Goal: Task Accomplishment & Management: Use online tool/utility

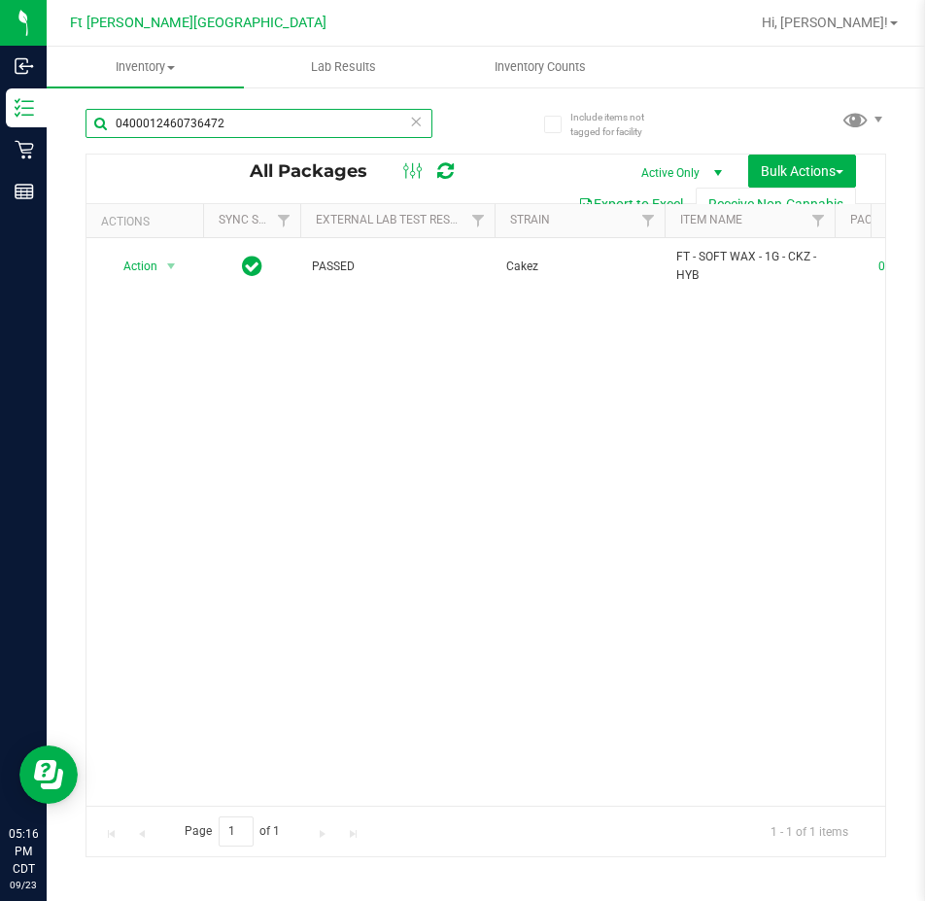
click at [268, 121] on input "0400012460736472" at bounding box center [259, 123] width 347 height 29
click at [269, 121] on input "0400012460736472" at bounding box center [259, 123] width 347 height 29
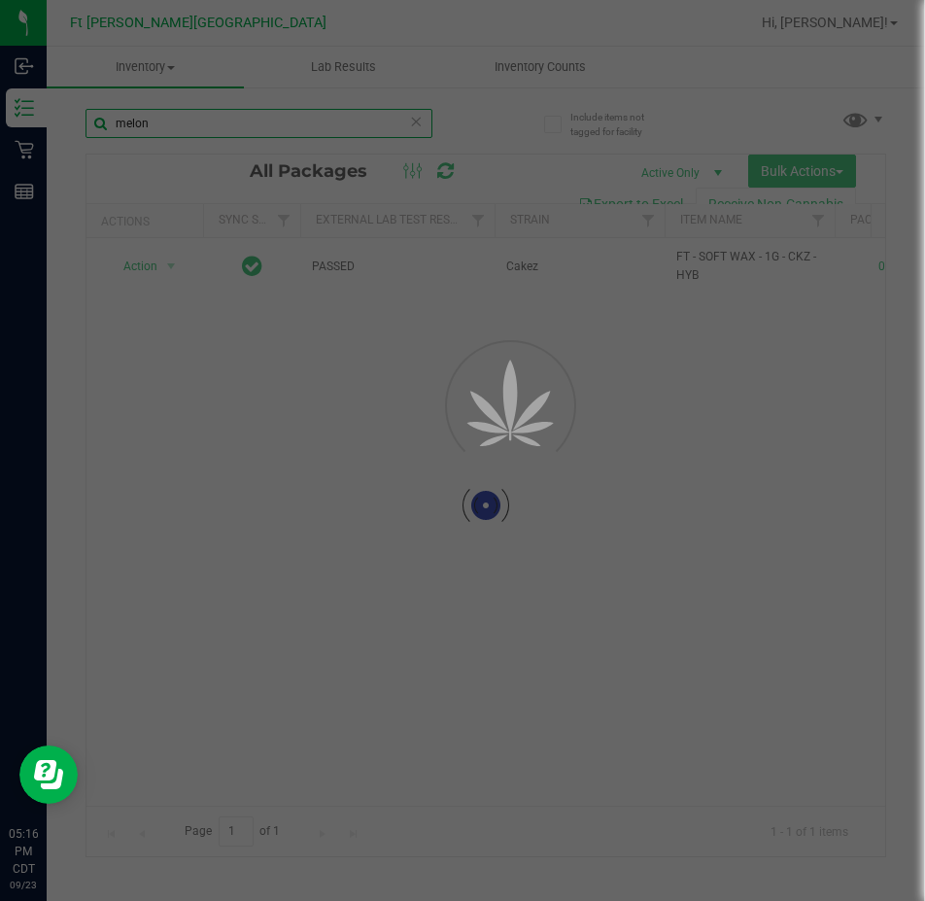
type input "melon"
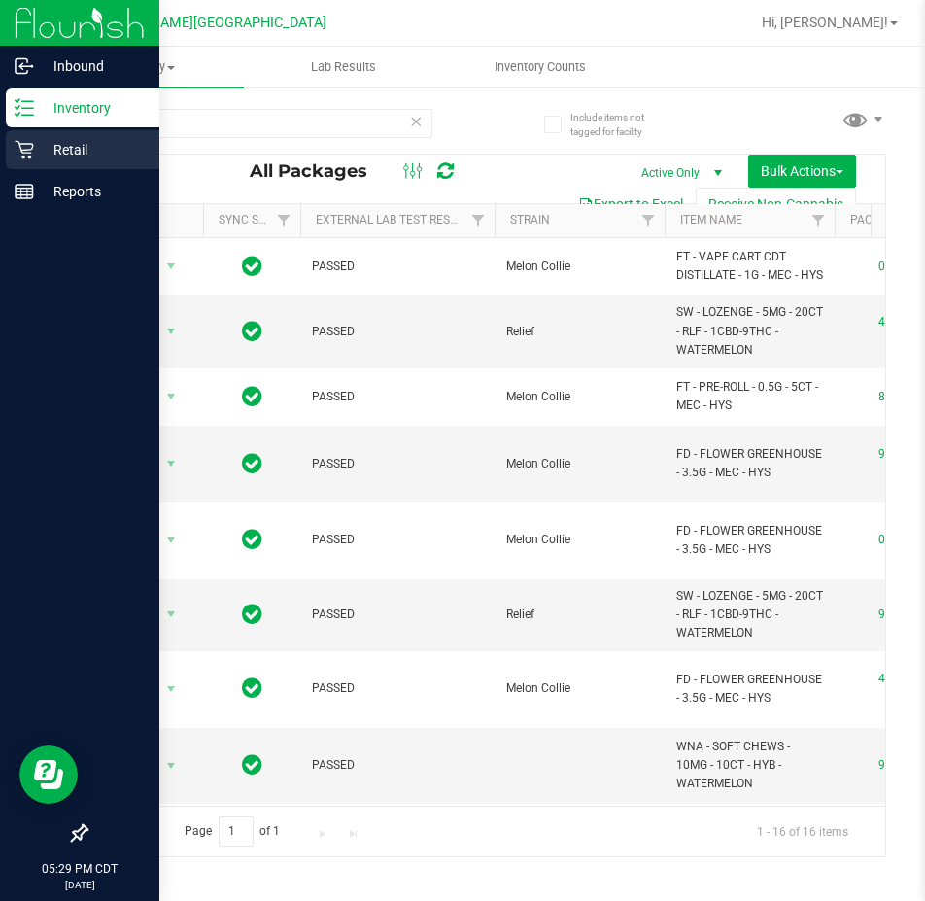
click at [61, 141] on p "Retail" at bounding box center [92, 149] width 117 height 23
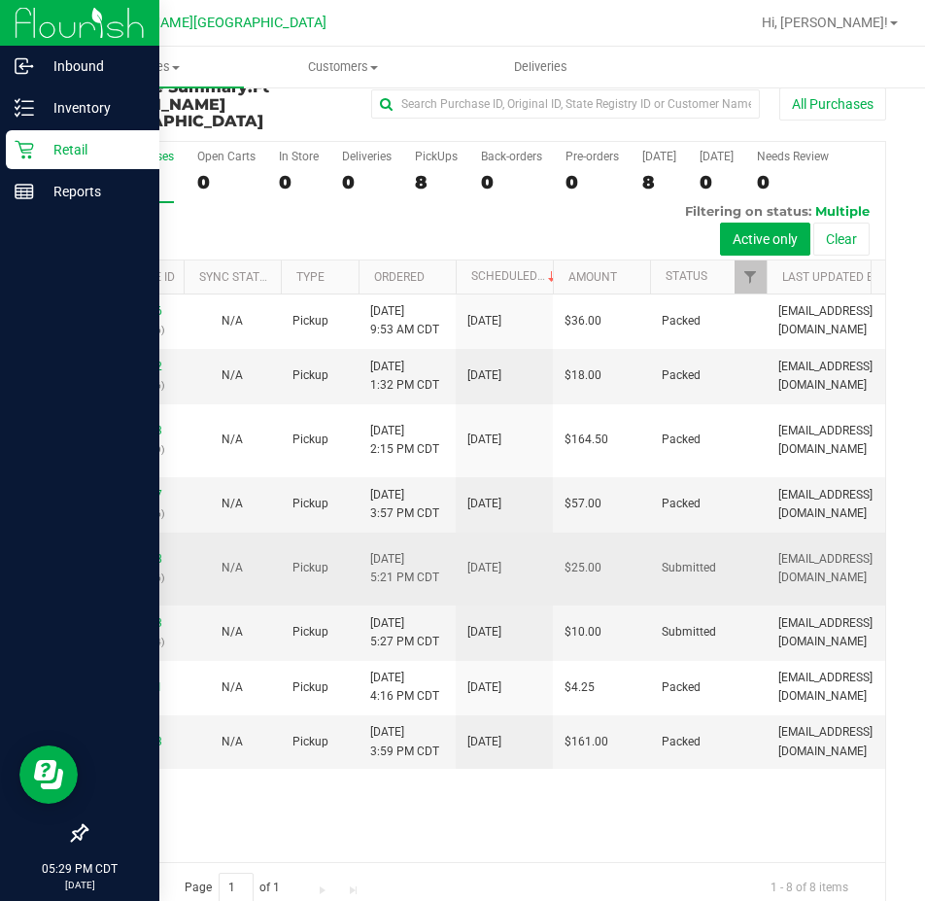
scroll to position [41, 0]
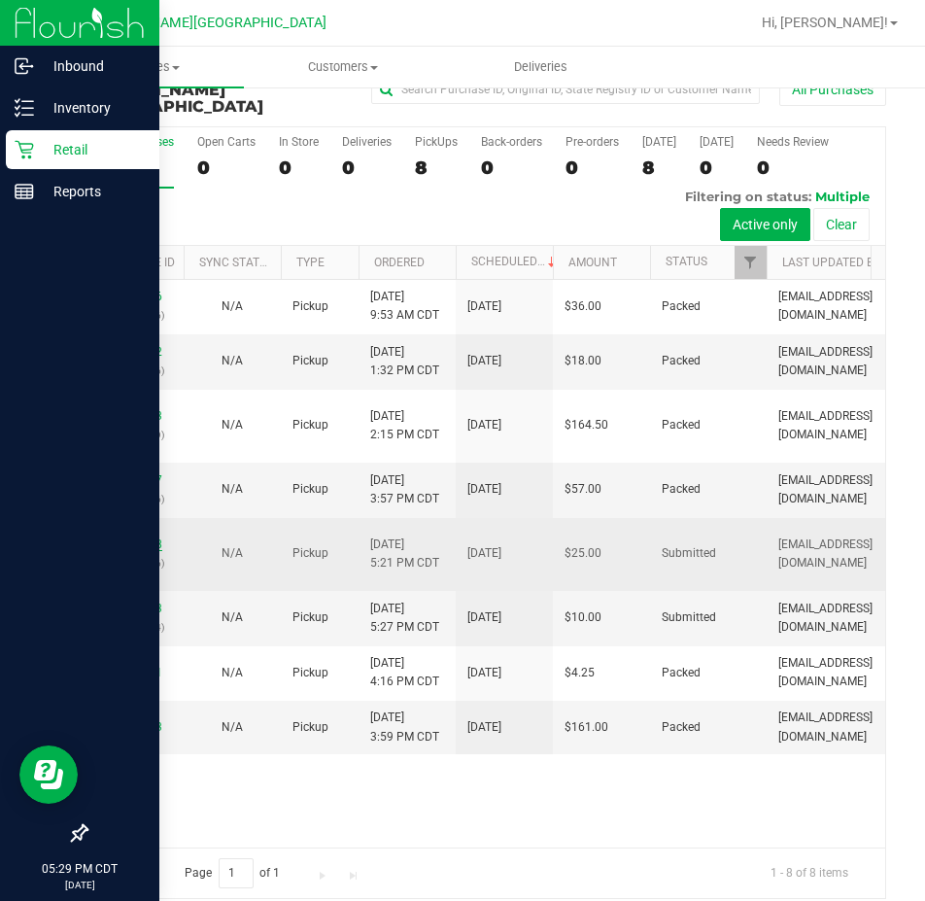
click at [149, 537] on link "11996278" at bounding box center [135, 544] width 54 height 14
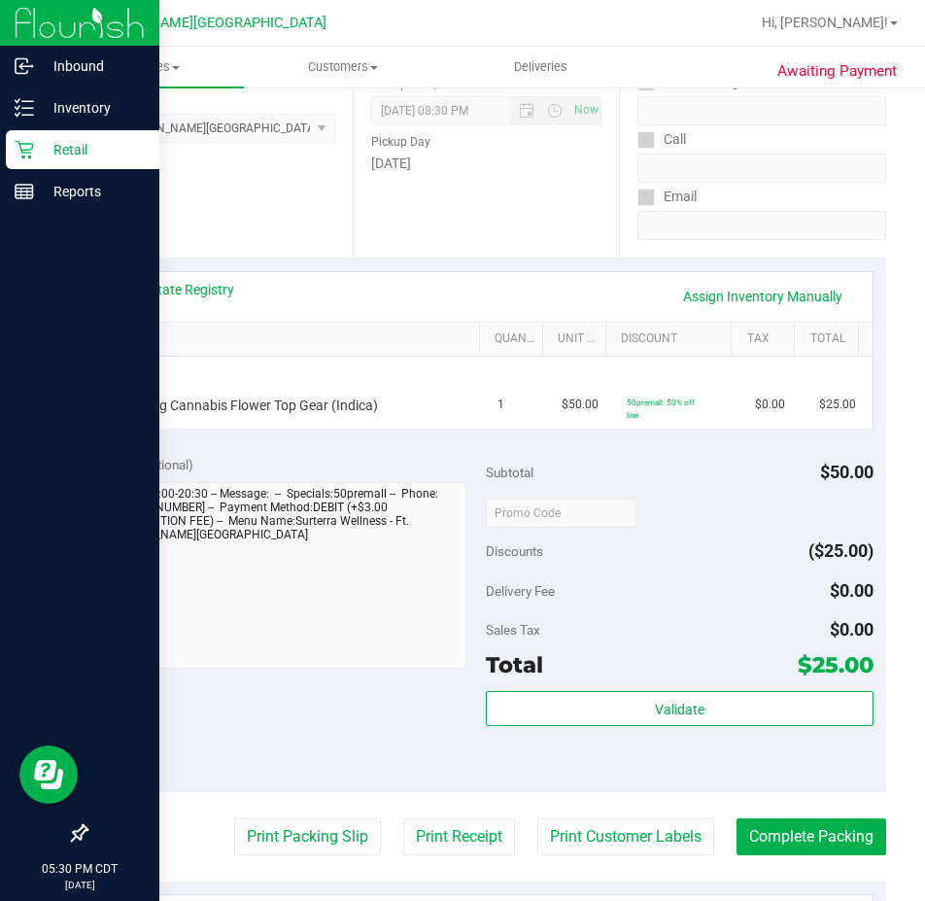
scroll to position [430, 0]
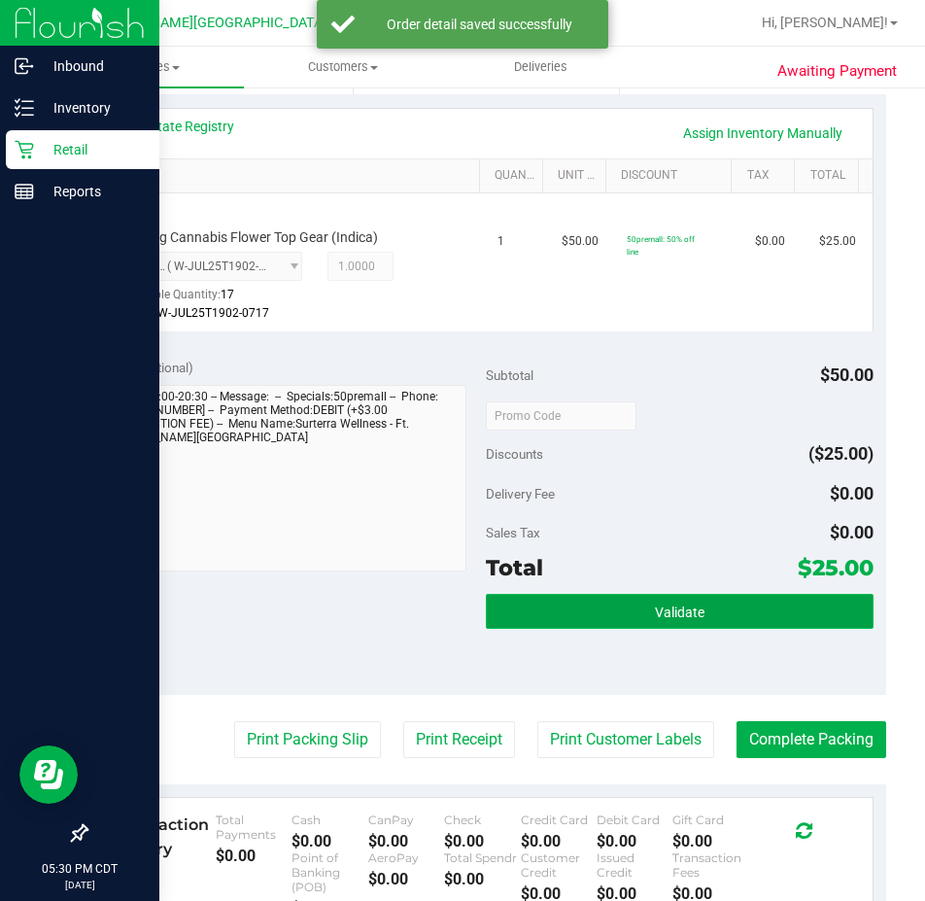
click at [661, 615] on span "Validate" at bounding box center [680, 613] width 50 height 16
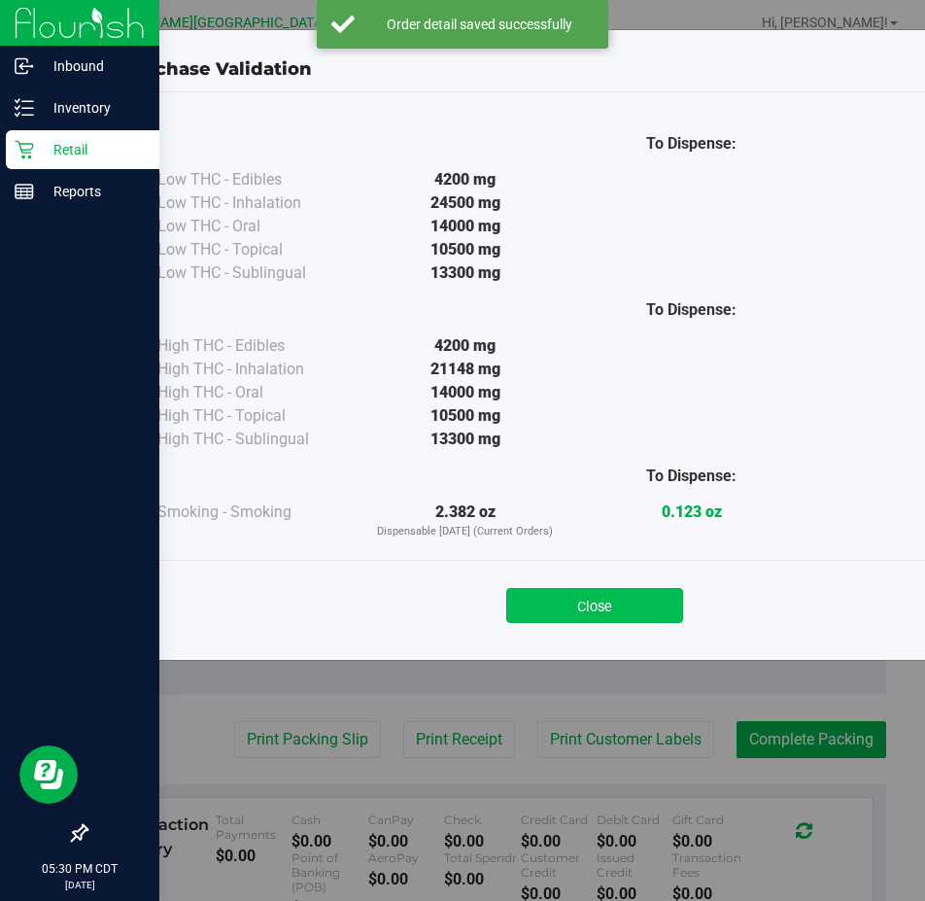
click at [598, 596] on button "Close" at bounding box center [594, 605] width 177 height 35
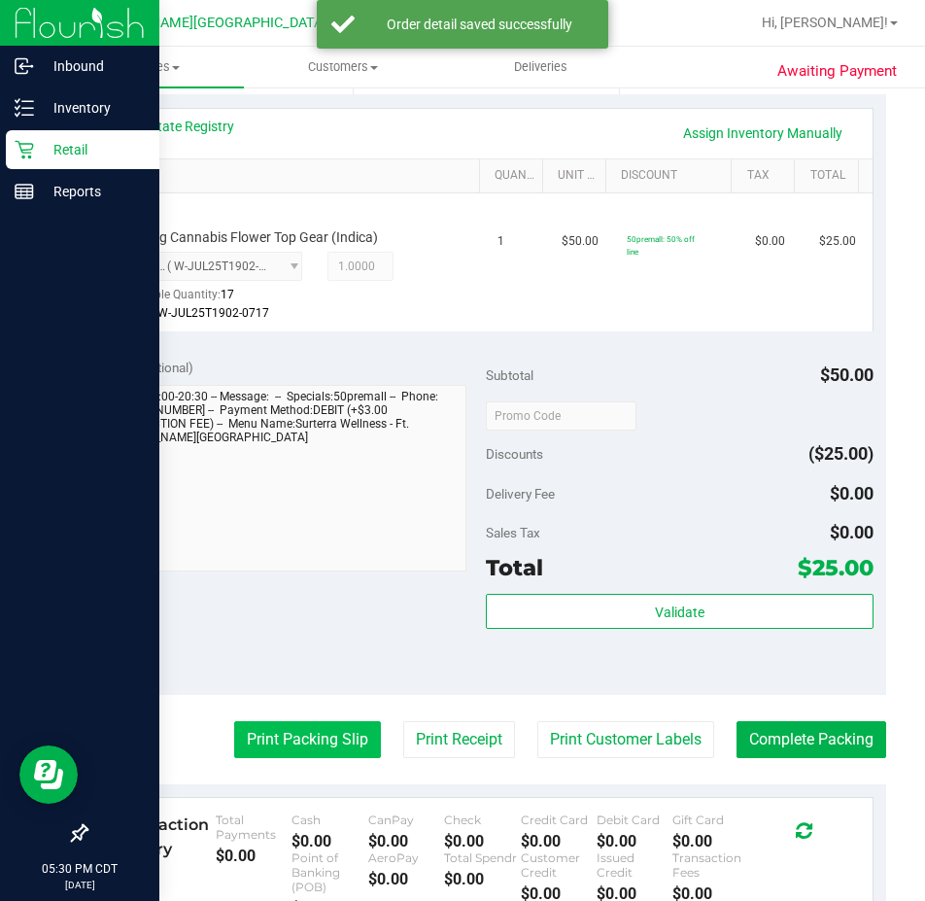
click at [260, 736] on button "Print Packing Slip" at bounding box center [307, 739] width 147 height 37
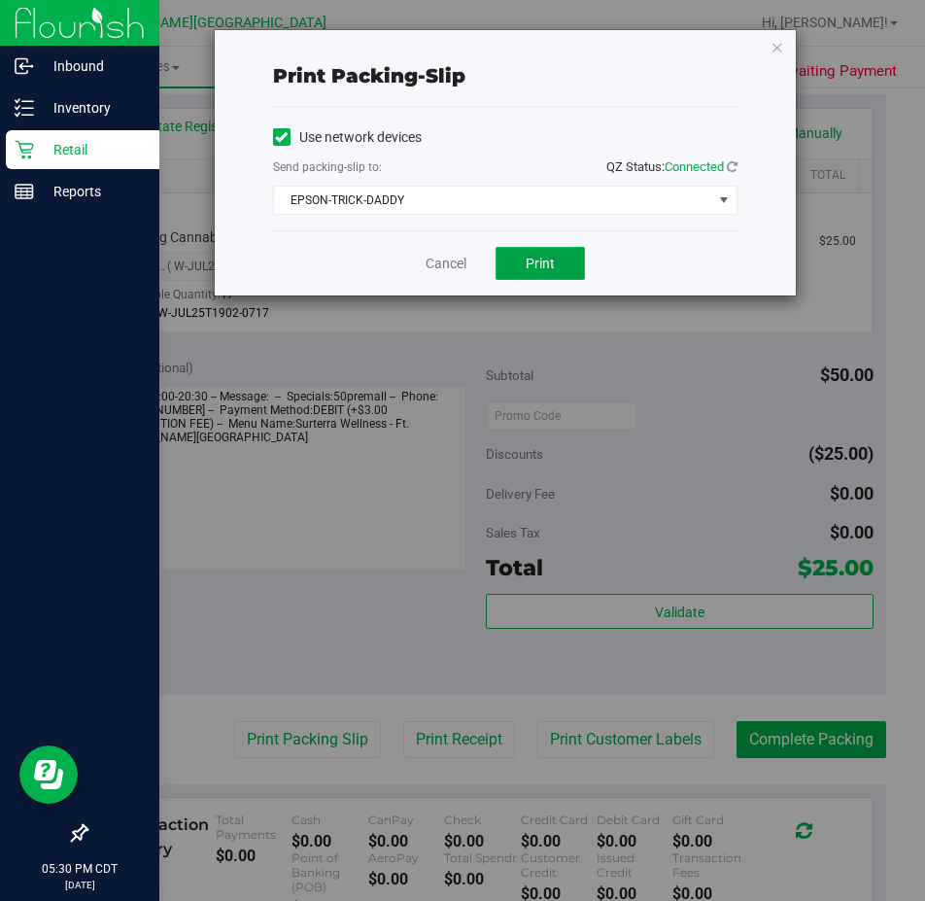
click at [528, 263] on span "Print" at bounding box center [540, 264] width 29 height 16
click at [445, 247] on div "Cancel Print" at bounding box center [505, 262] width 465 height 65
click at [445, 263] on link "Cancel" at bounding box center [446, 264] width 41 height 20
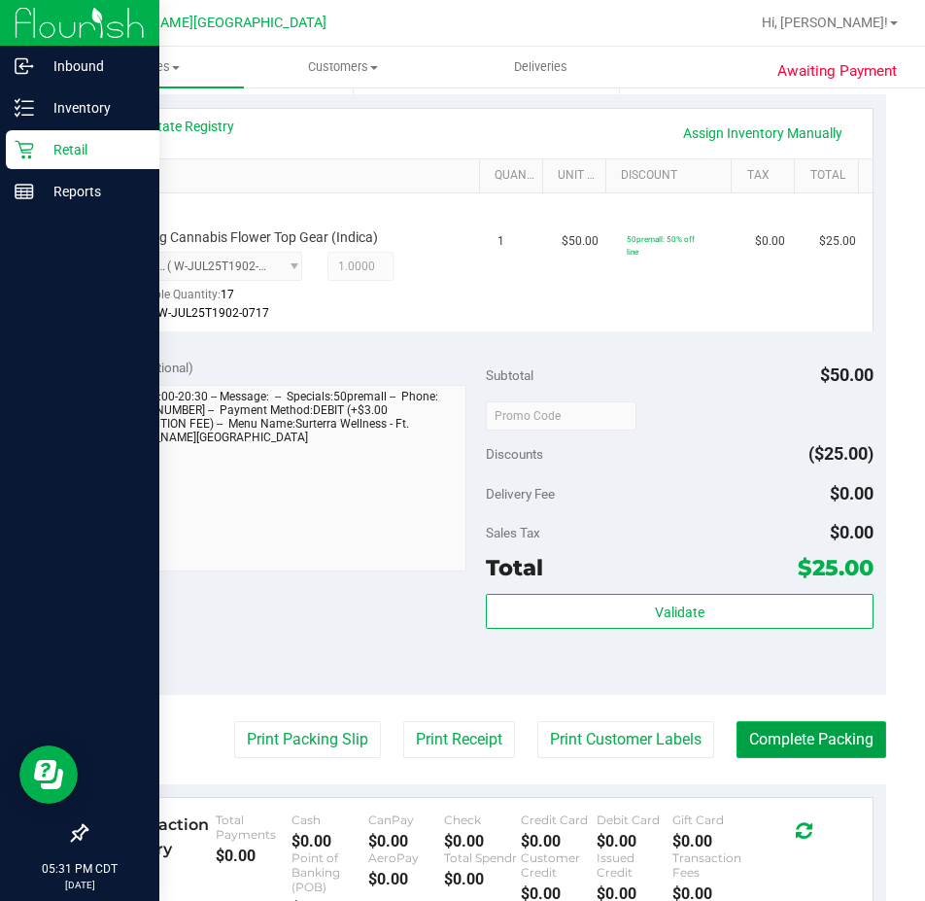
click at [771, 740] on button "Complete Packing" at bounding box center [812, 739] width 150 height 37
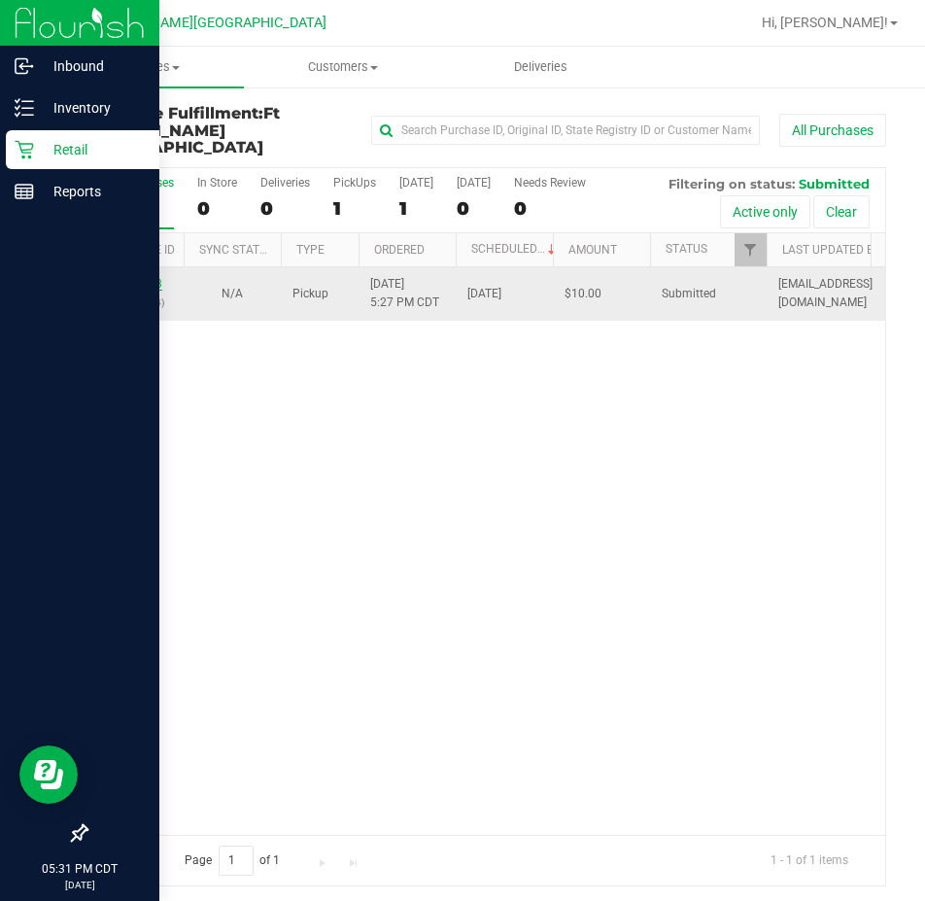
click at [156, 277] on link "11996323" at bounding box center [135, 284] width 54 height 14
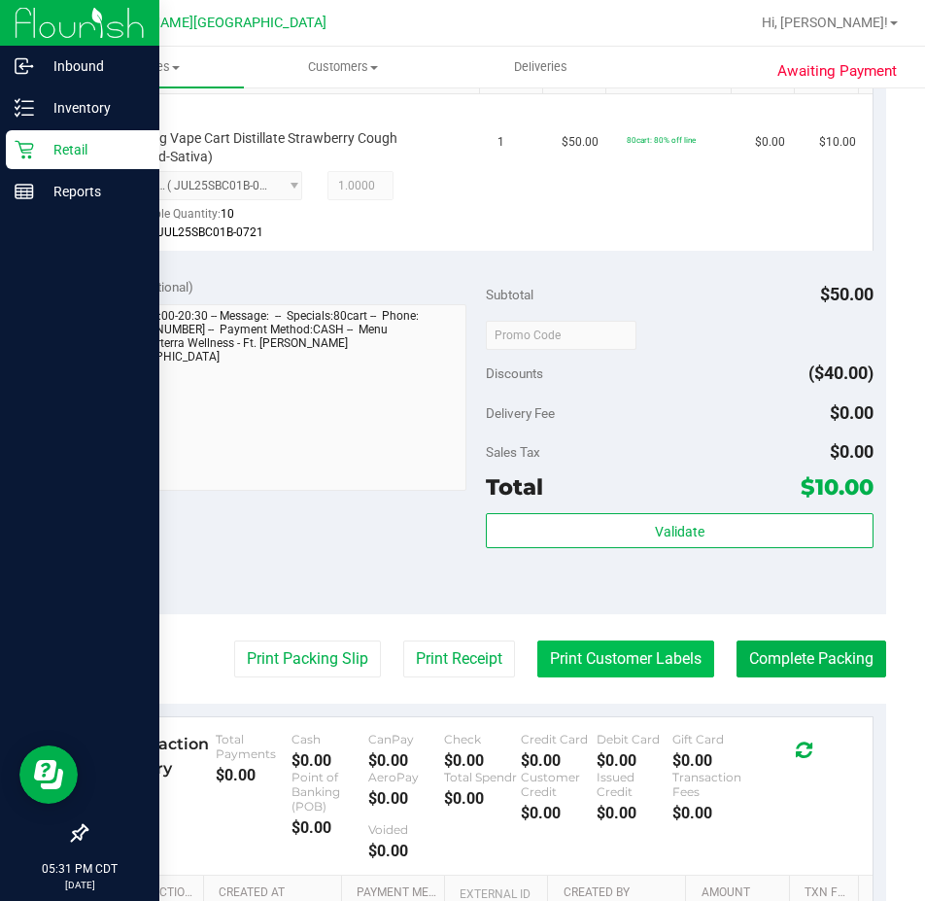
scroll to position [583, 0]
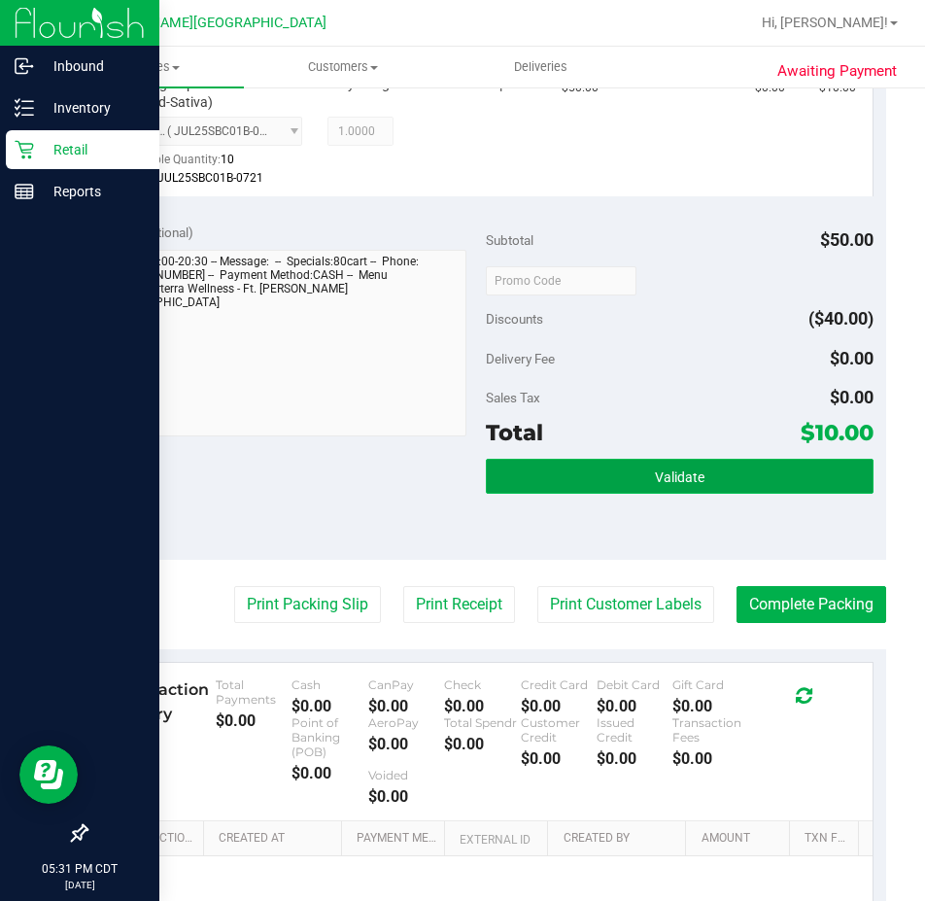
click at [569, 470] on button "Validate" at bounding box center [680, 476] width 388 height 35
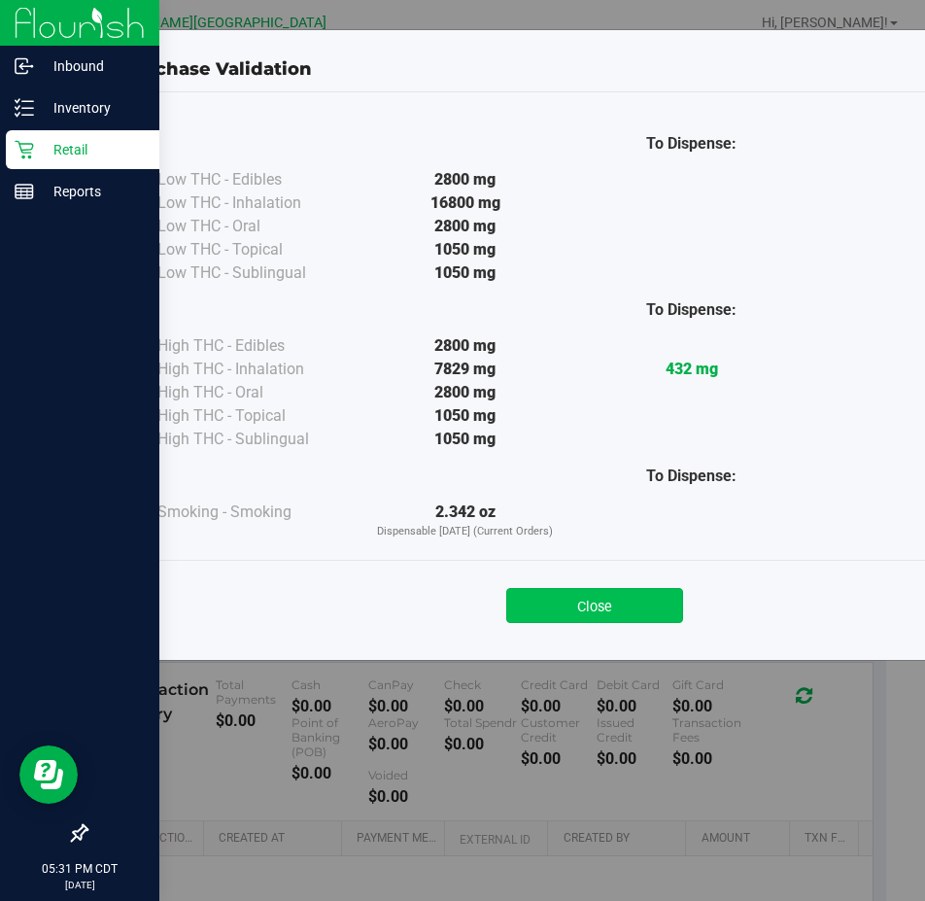
click at [569, 609] on button "Close" at bounding box center [594, 605] width 177 height 35
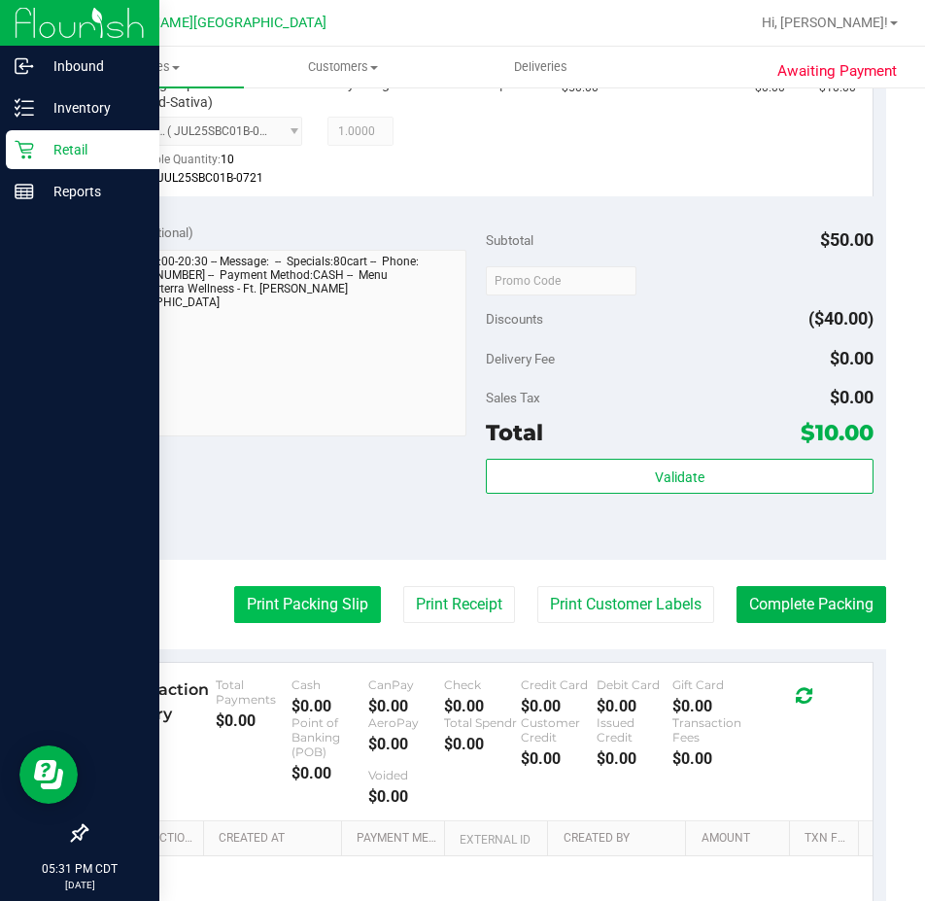
click at [294, 614] on button "Print Packing Slip" at bounding box center [307, 604] width 147 height 37
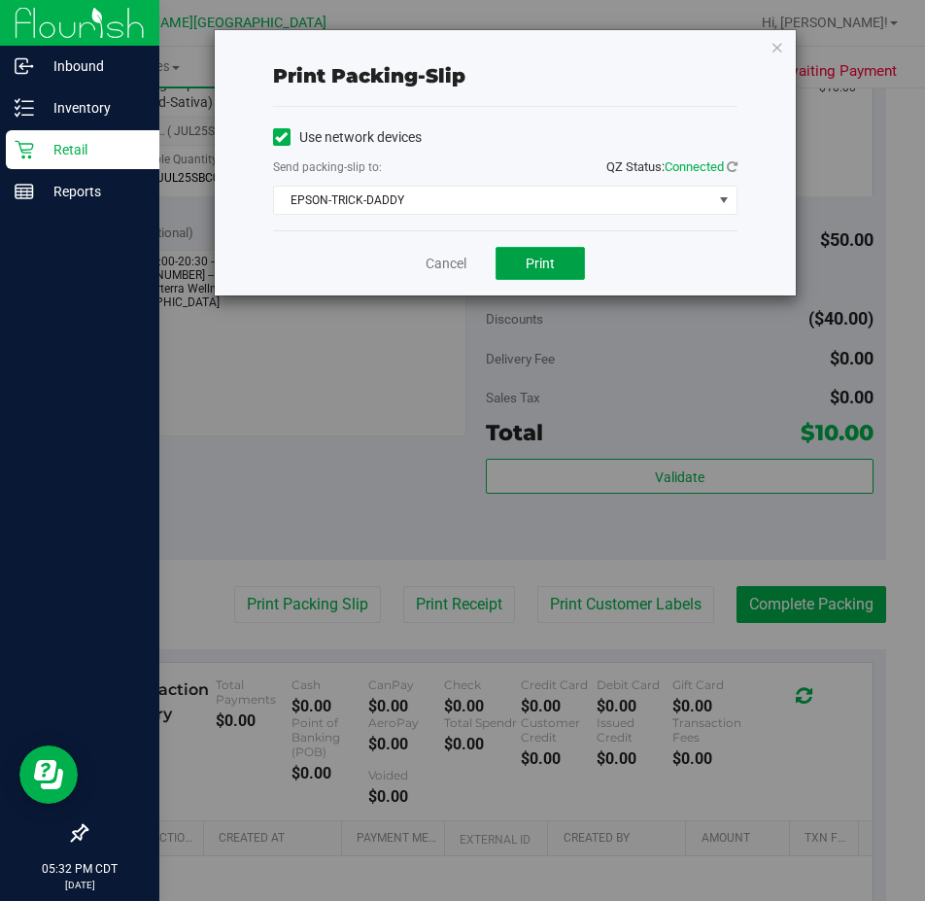
click at [536, 256] on span "Print" at bounding box center [540, 264] width 29 height 16
click at [455, 262] on link "Cancel" at bounding box center [446, 264] width 41 height 20
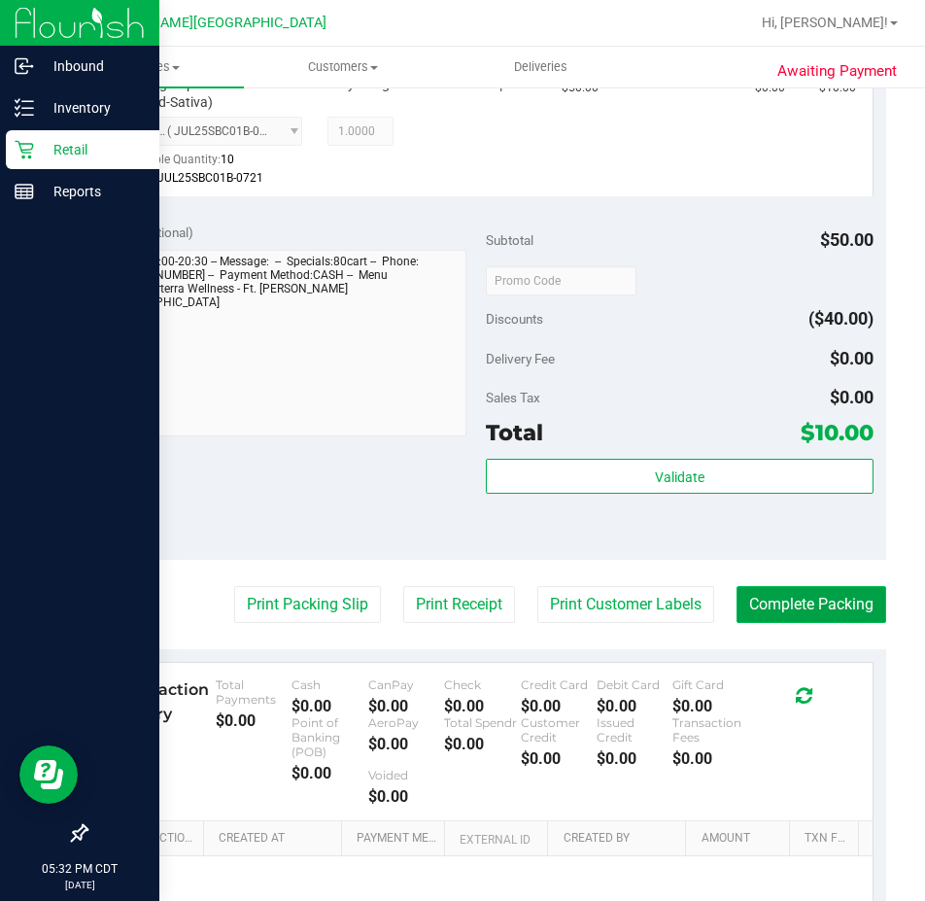
click at [815, 606] on button "Complete Packing" at bounding box center [812, 604] width 150 height 37
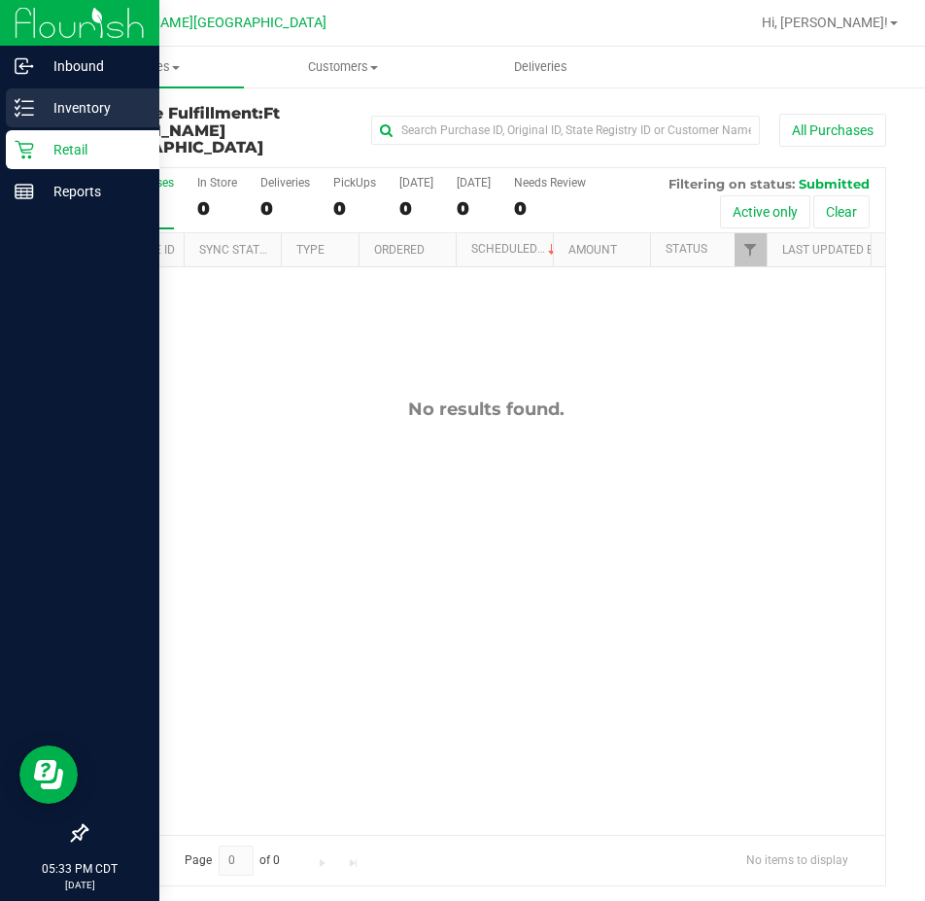
click at [34, 111] on p "Inventory" at bounding box center [92, 107] width 117 height 23
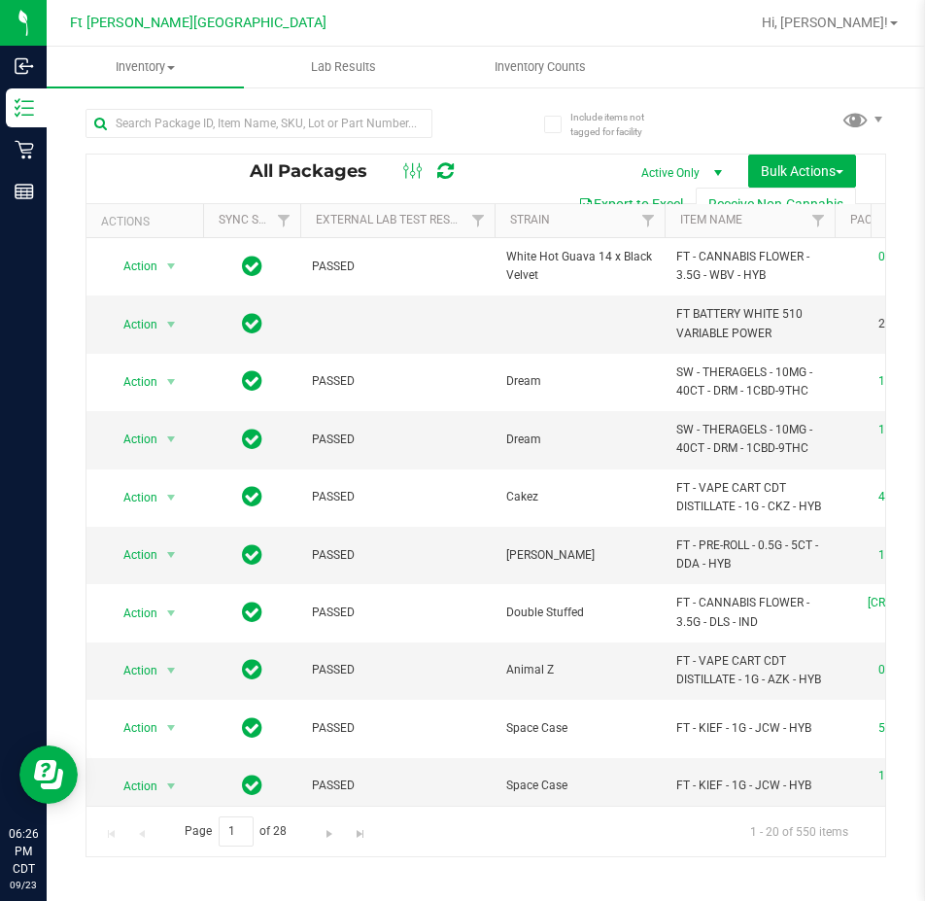
click at [225, 140] on div at bounding box center [259, 131] width 347 height 45
click at [225, 132] on input "text" at bounding box center [259, 123] width 347 height 29
click at [226, 132] on input "text" at bounding box center [259, 123] width 347 height 29
type input "arz"
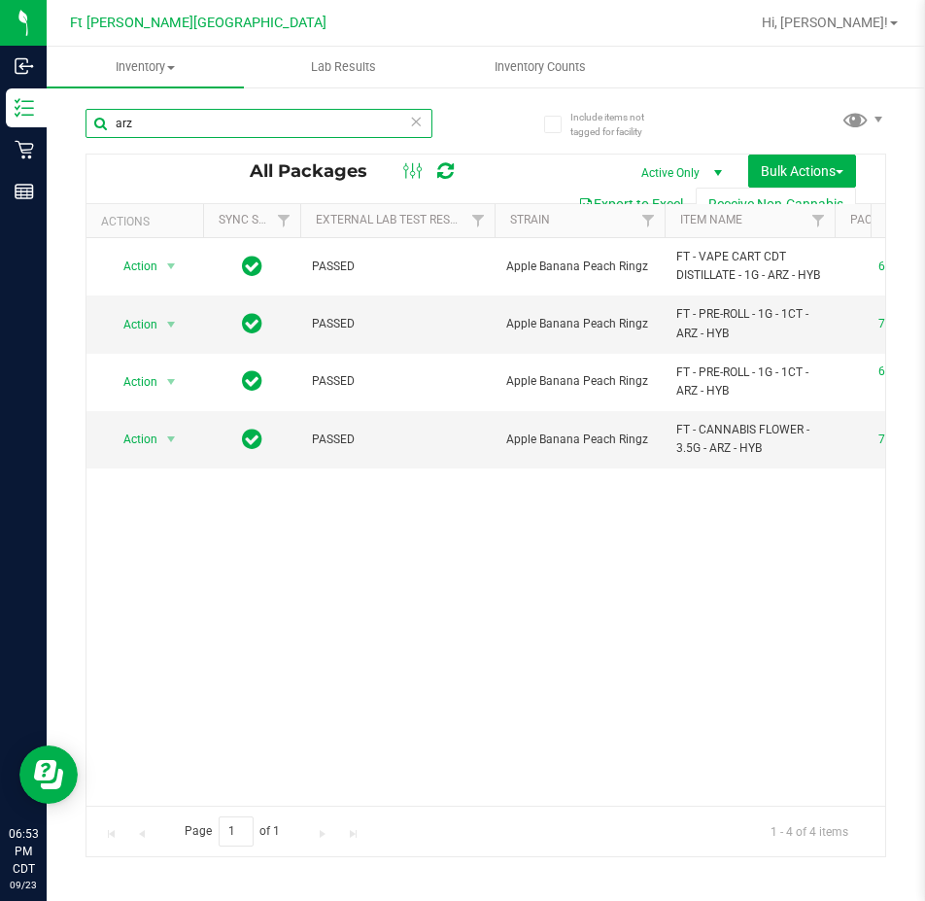
click at [294, 111] on input "arz" at bounding box center [259, 123] width 347 height 29
click at [298, 121] on input "arz" at bounding box center [259, 123] width 347 height 29
click at [317, 121] on input "arz" at bounding box center [259, 123] width 347 height 29
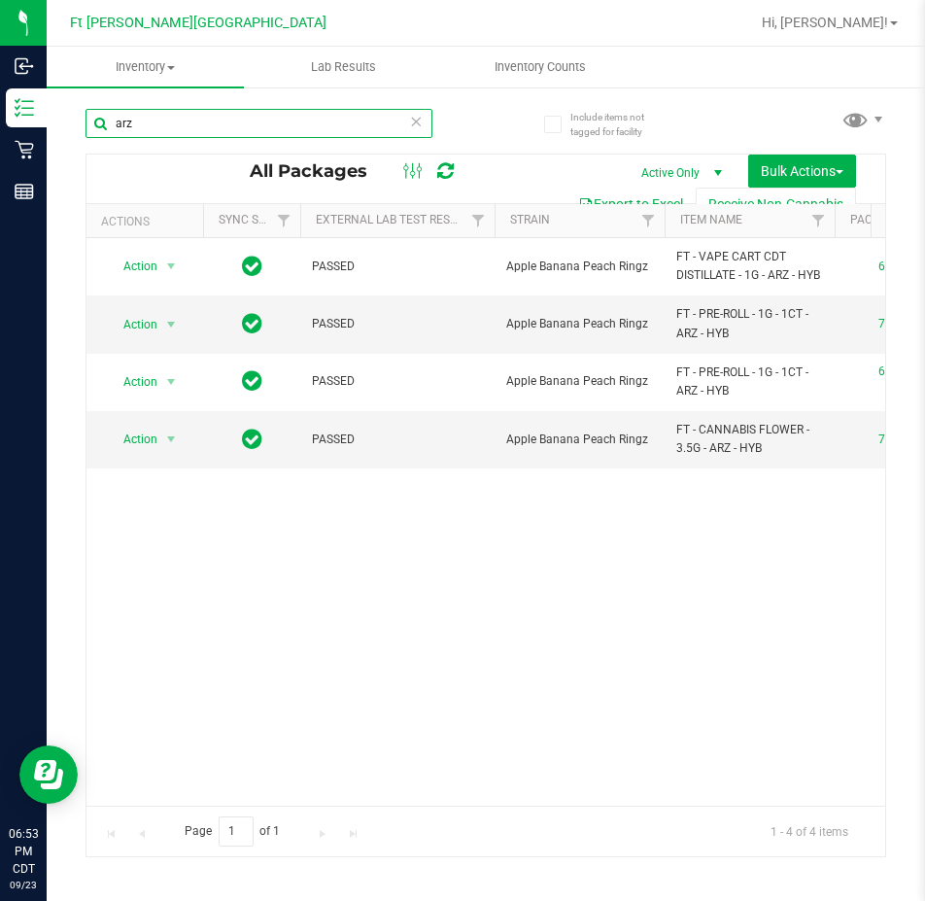
click at [317, 121] on input "arz" at bounding box center [259, 123] width 347 height 29
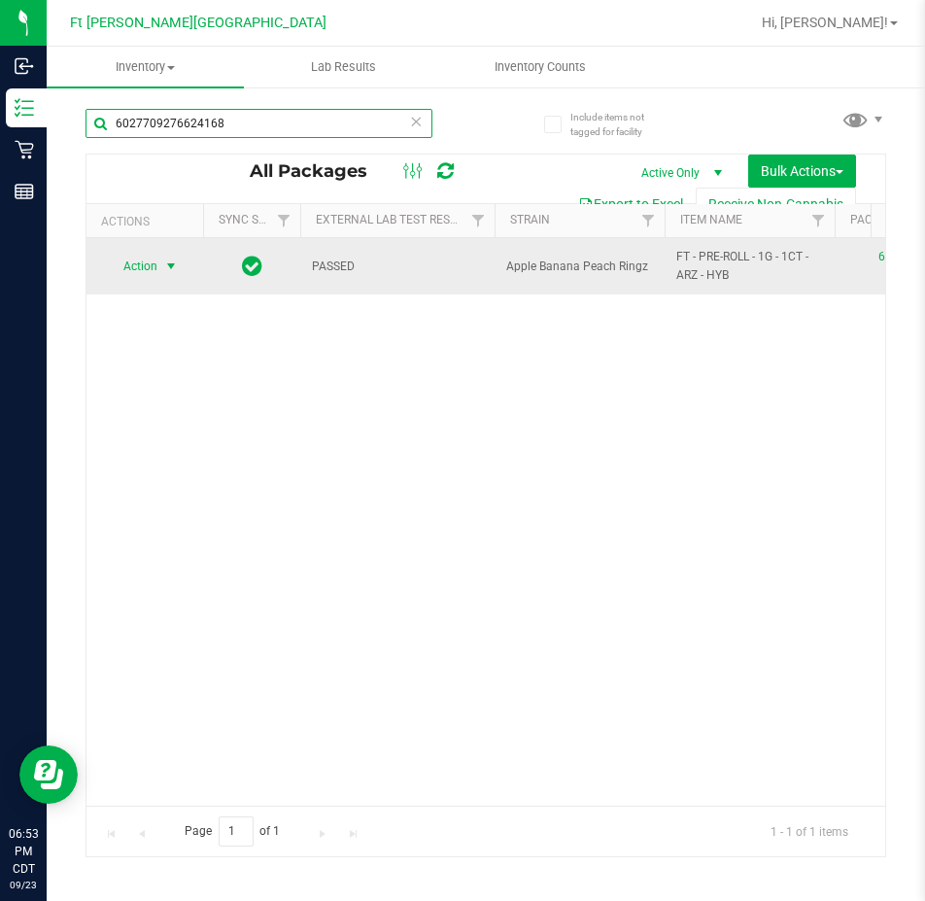
type input "6027709276624168"
click at [139, 265] on span "Action" at bounding box center [132, 266] width 52 height 27
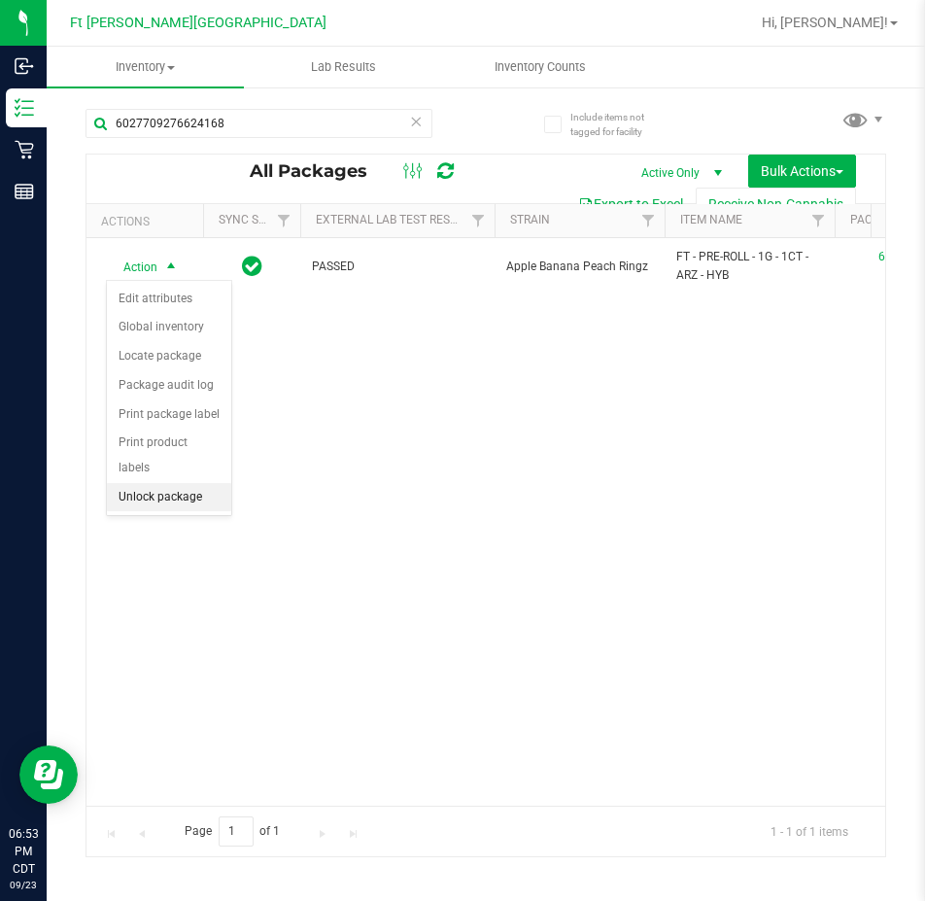
click at [137, 483] on li "Unlock package" at bounding box center [169, 497] width 124 height 29
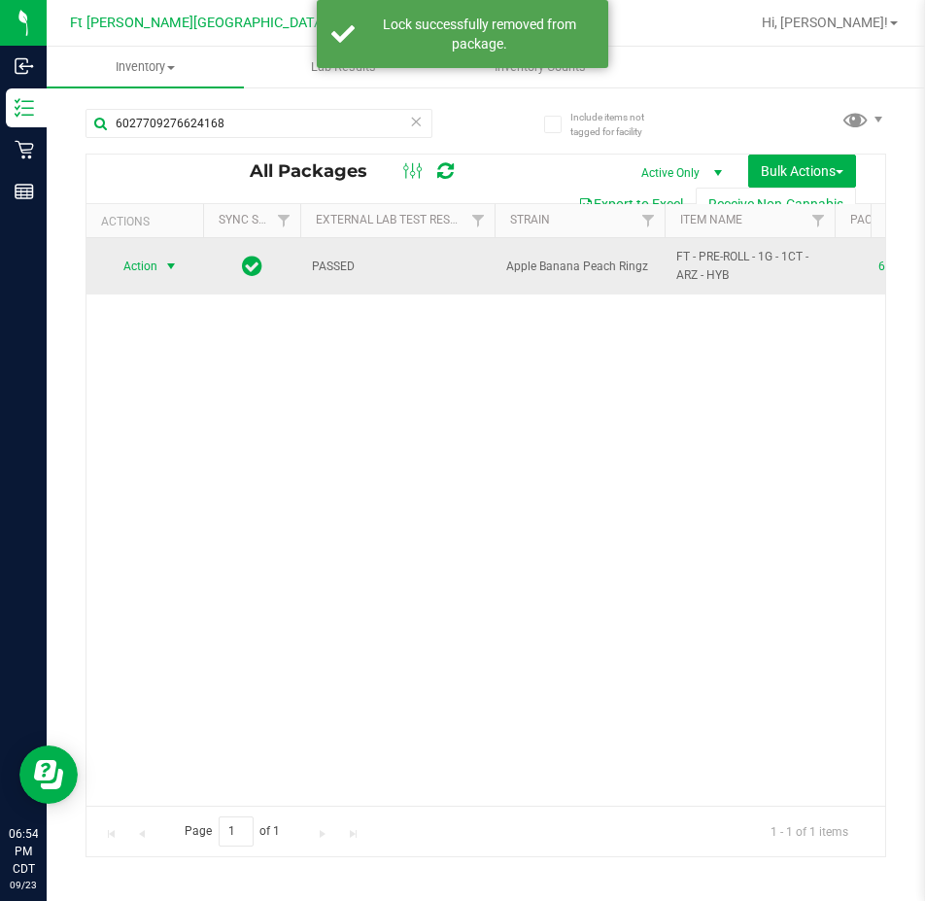
click at [128, 273] on span "Action" at bounding box center [132, 266] width 52 height 27
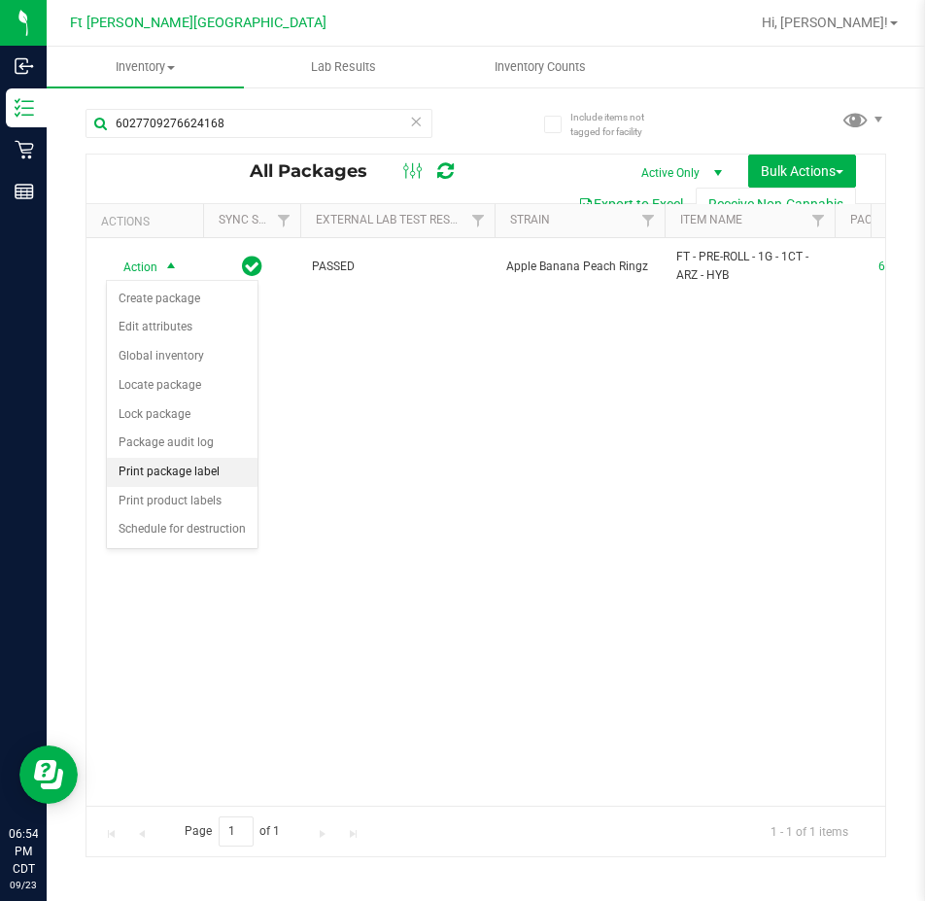
click at [152, 470] on li "Print package label" at bounding box center [182, 472] width 151 height 29
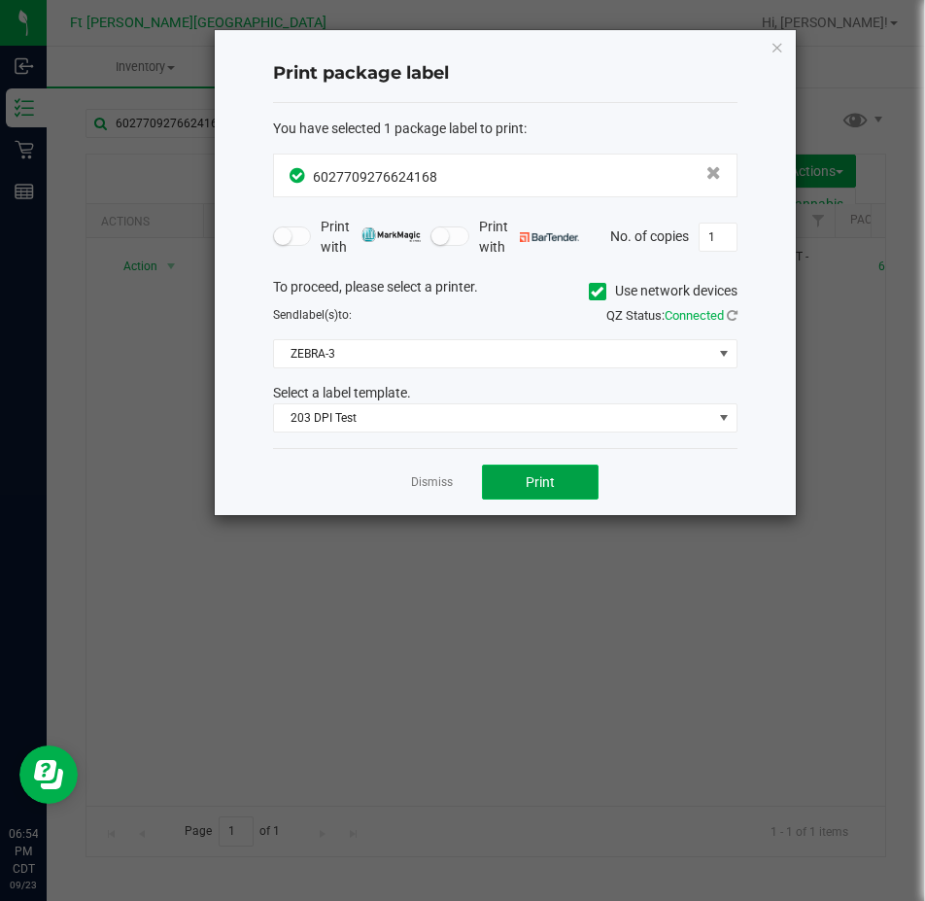
click at [504, 480] on button "Print" at bounding box center [540, 482] width 117 height 35
